Goal: Information Seeking & Learning: Learn about a topic

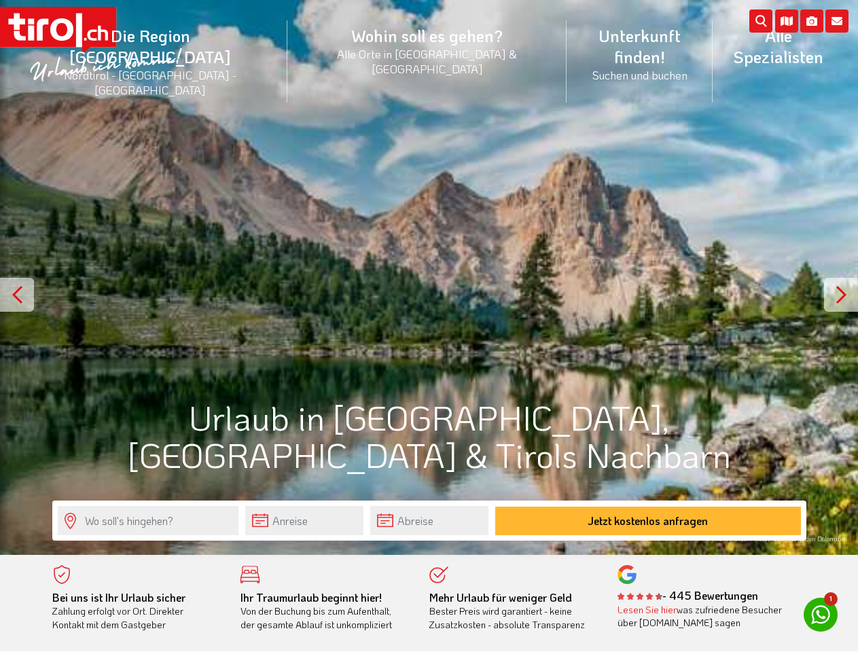
click at [181, 43] on li "Die Region [GEOGRAPHIC_DATA] [GEOGRAPHIC_DATA] - [GEOGRAPHIC_DATA] - [GEOGRAPHI…" at bounding box center [151, 61] width 274 height 103
click at [837, 21] on icon at bounding box center [836, 21] width 23 height 23
click at [812, 21] on icon at bounding box center [811, 21] width 23 height 23
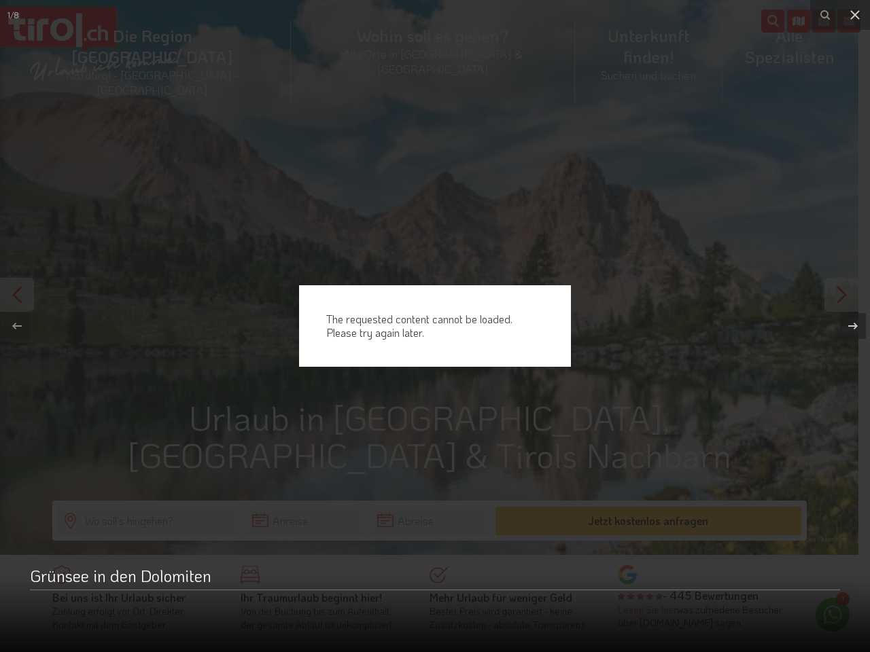
click at [787, 21] on div "The requested content cannot be loaded. Please try again later." at bounding box center [435, 326] width 870 height 652
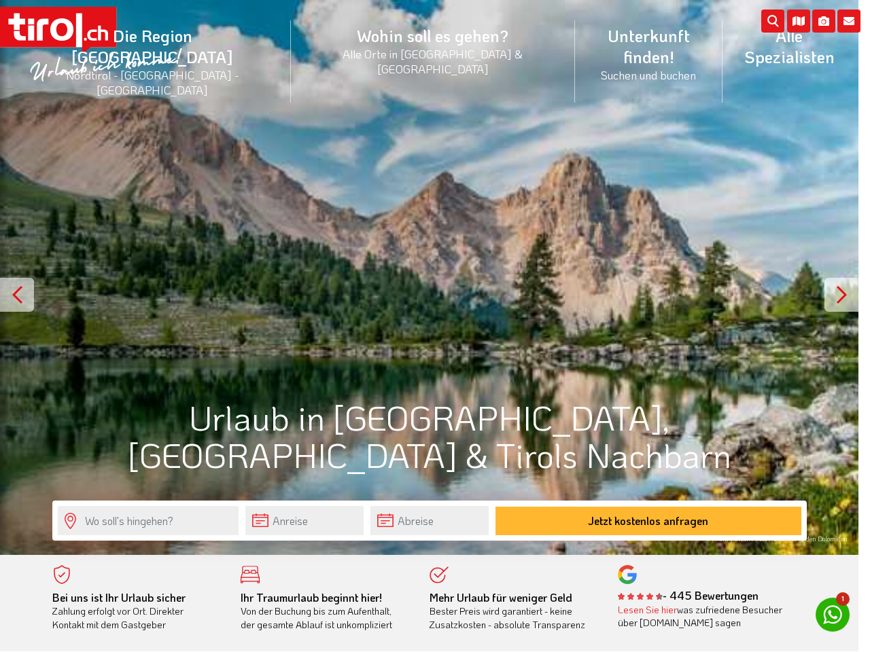
click at [429, 277] on div "The requested content cannot be loaded. Please try again later." at bounding box center [435, 326] width 870 height 652
click at [841, 295] on div at bounding box center [841, 295] width 34 height 34
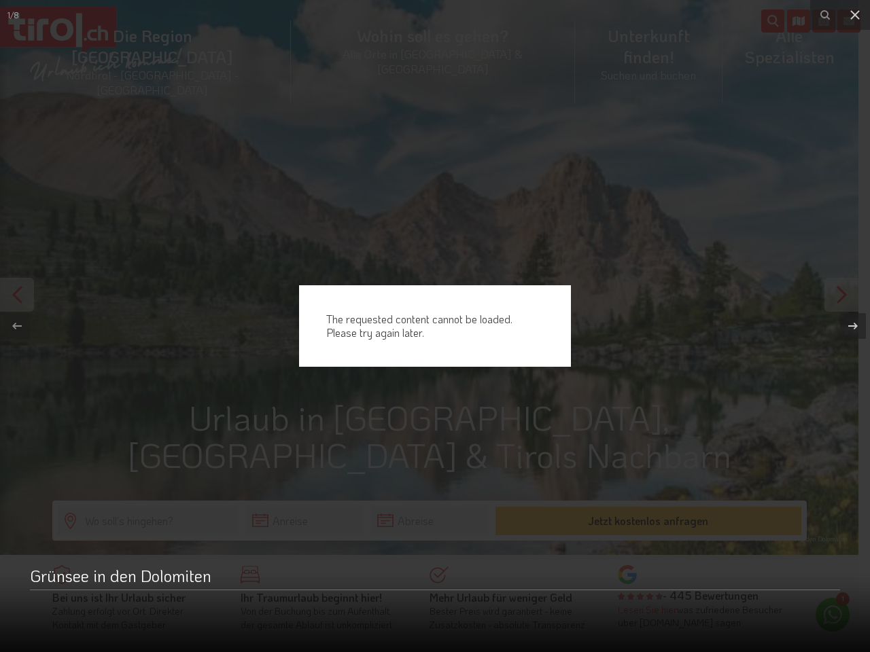
click at [304, 520] on div "The requested content cannot be loaded. Please try again later." at bounding box center [435, 326] width 870 height 652
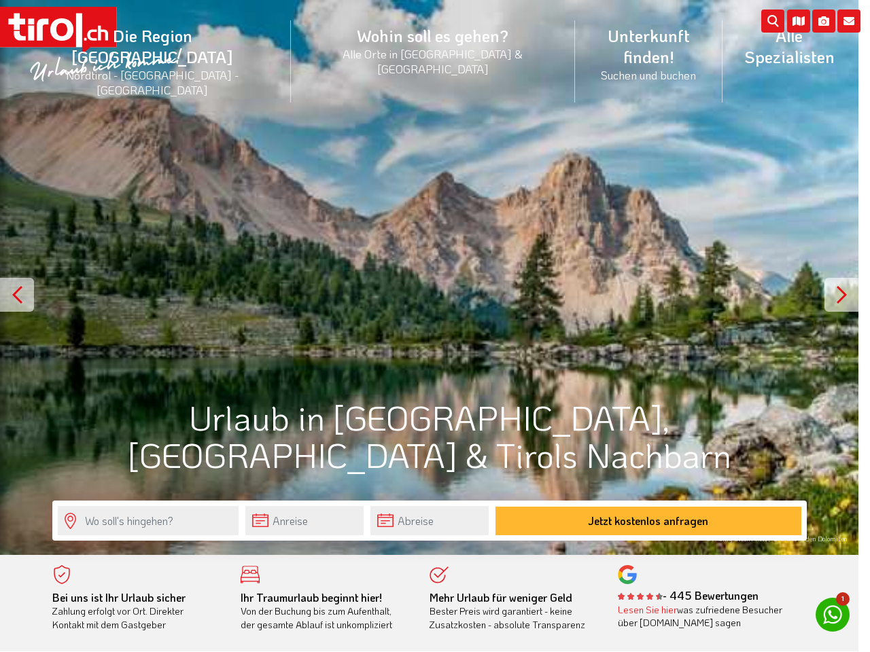
click at [304, 520] on div "The requested content cannot be loaded. Please try again later." at bounding box center [435, 326] width 870 height 652
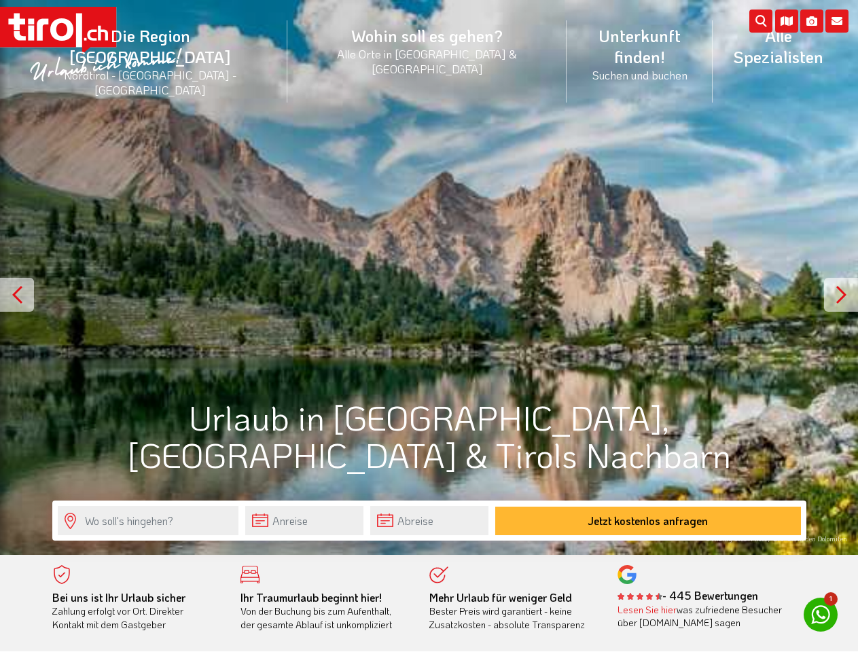
click at [429, 520] on input "text" at bounding box center [429, 520] width 118 height 29
